Goal: Information Seeking & Learning: Learn about a topic

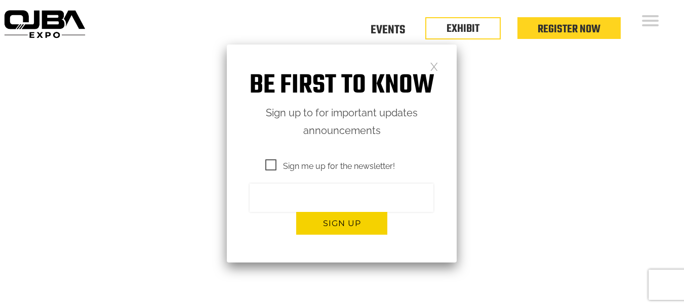
click at [436, 64] on link at bounding box center [434, 66] width 9 height 9
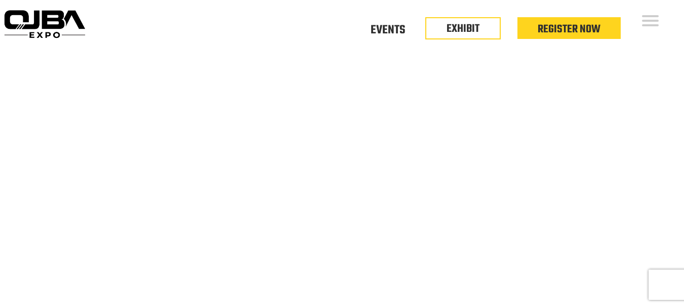
click at [642, 17] on span at bounding box center [650, 16] width 17 height 2
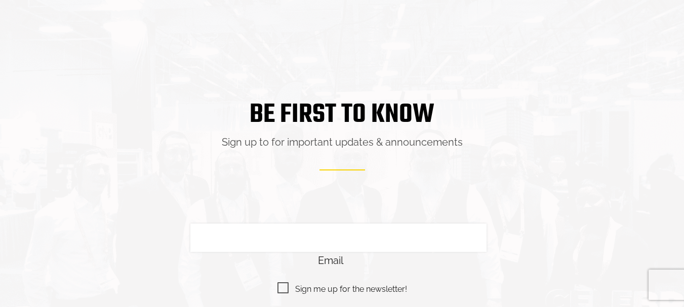
scroll to position [2212, 0]
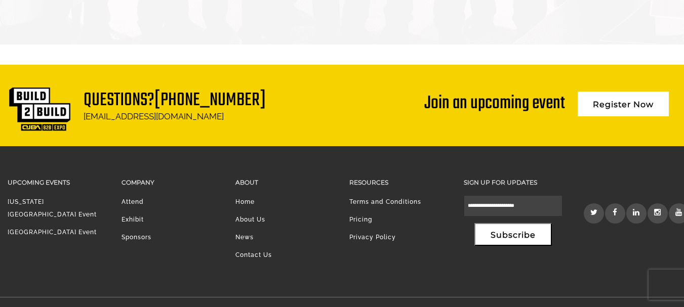
click at [129, 214] on li "Exhibit" at bounding box center [170, 223] width 99 height 18
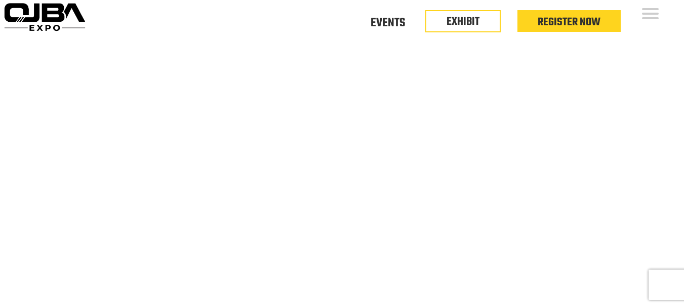
scroll to position [0, 0]
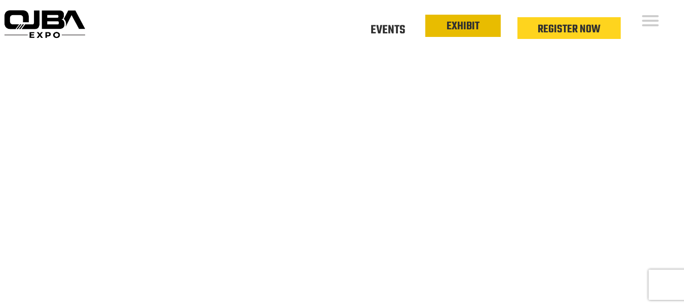
click at [467, 23] on link "EXHIBIT" at bounding box center [462, 26] width 33 height 17
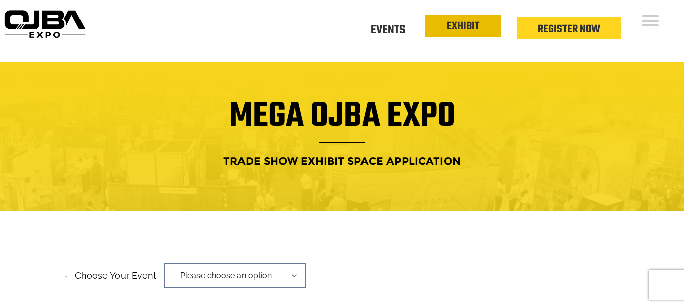
click at [484, 27] on li "EXHIBIT" at bounding box center [462, 26] width 75 height 22
